Goal: Information Seeking & Learning: Learn about a topic

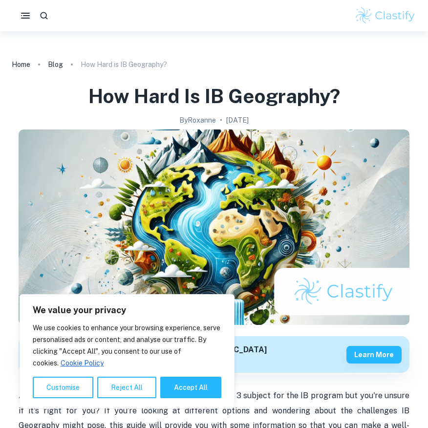
scroll to position [299, 0]
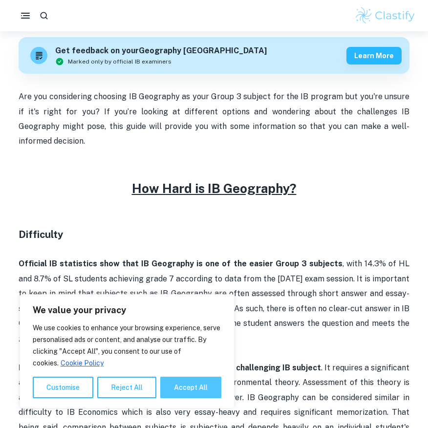
click at [195, 389] on button "Accept All" at bounding box center [190, 386] width 61 height 21
checkbox input "true"
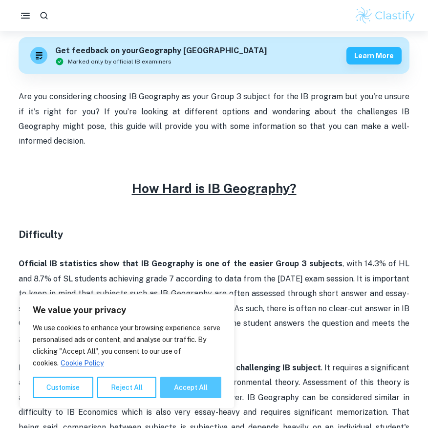
checkbox input "true"
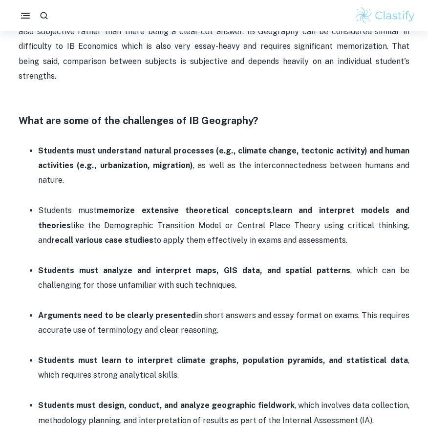
scroll to position [689, 0]
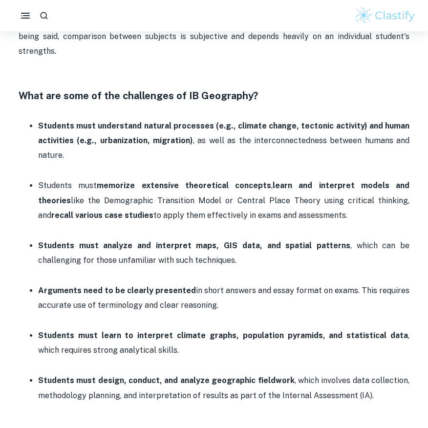
click at [361, 74] on p at bounding box center [214, 81] width 391 height 15
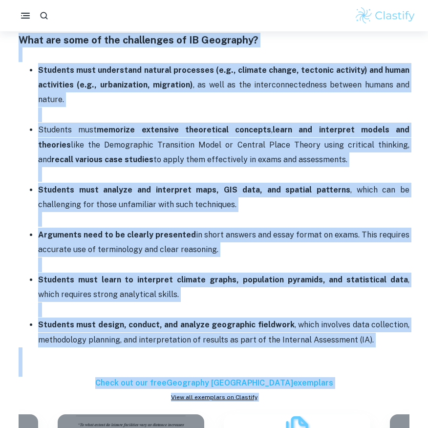
scroll to position [897, 0]
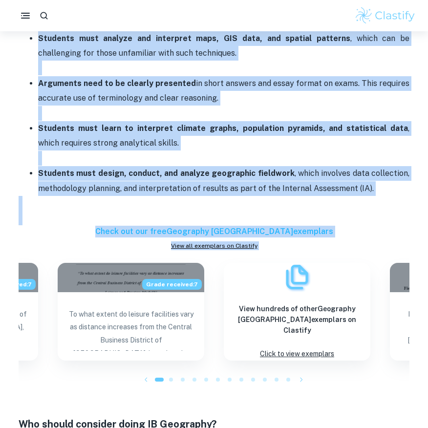
drag, startPoint x: 19, startPoint y: 115, endPoint x: 386, endPoint y: 154, distance: 369.8
click at [386, 154] on div "Are you considering choosing IB Geography as your Group 3 subject for the IB pr…" at bounding box center [214, 252] width 391 height 1520
copy div "Lore ips dolo si ame consectetu ad EL Seddoeius? Temporin utla etdolorema aliqu…"
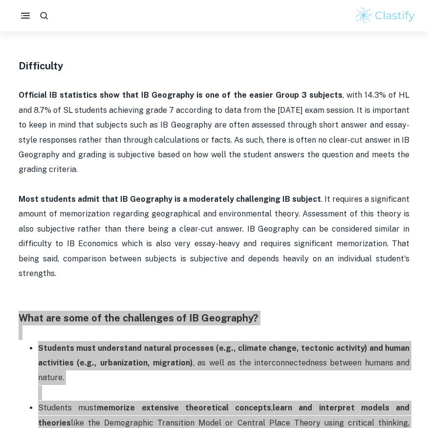
scroll to position [506, 0]
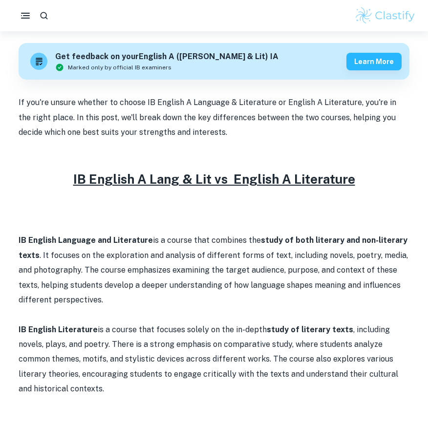
scroll to position [342, 0]
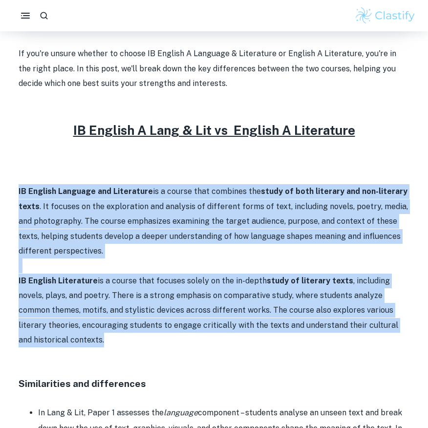
drag, startPoint x: 20, startPoint y: 189, endPoint x: 125, endPoint y: 336, distance: 180.2
drag, startPoint x: 125, startPoint y: 336, endPoint x: 104, endPoint y: 282, distance: 58.1
copy div "IB English Language and Literature is a course that combines the study of both …"
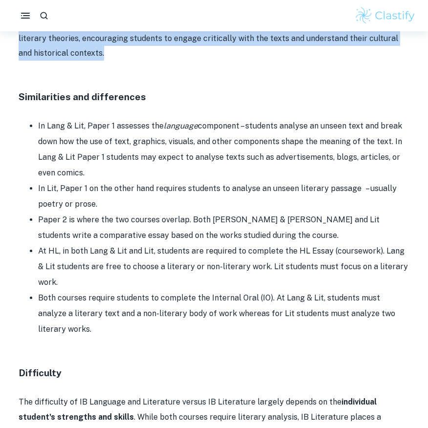
scroll to position [621, 0]
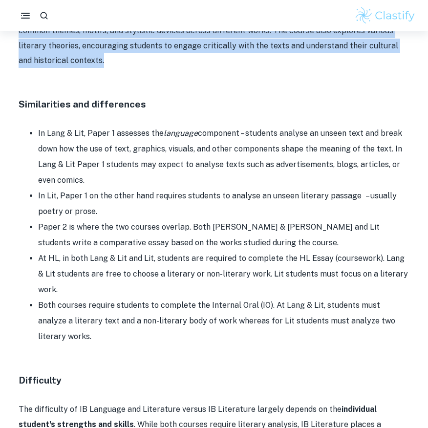
drag, startPoint x: 77, startPoint y: 229, endPoint x: 10, endPoint y: 103, distance: 142.9
click at [10, 103] on div "Home Blog IB English A Lang & Lit vs English A Lit IB English A Lang & Lit vs E…" at bounding box center [214, 71] width 428 height 1323
drag, startPoint x: 10, startPoint y: 103, endPoint x: 82, endPoint y: 154, distance: 88.5
copy div "Loremipsumdo sit ametconsect Ad Elit & Sed, Doeiu 4 temporin utl etdolore magna…"
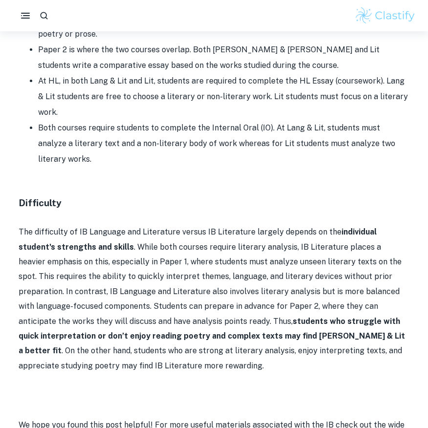
scroll to position [865, 0]
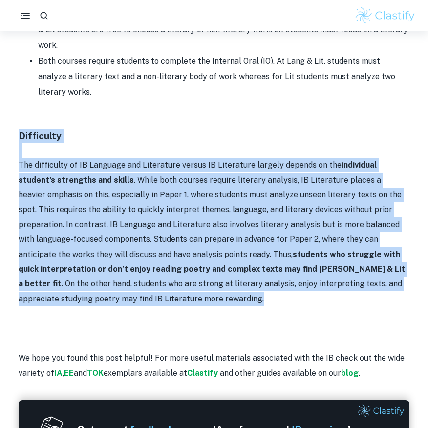
drag, startPoint x: 19, startPoint y: 135, endPoint x: 134, endPoint y: 300, distance: 201.3
drag, startPoint x: 134, startPoint y: 300, endPoint x: 90, endPoint y: 238, distance: 76.3
copy div "Difficulty The difficulty of IB Language and Literature versus IB Literature la…"
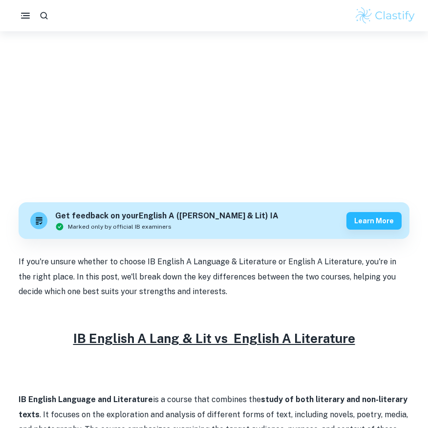
scroll to position [0, 0]
